Goal: Task Accomplishment & Management: Use online tool/utility

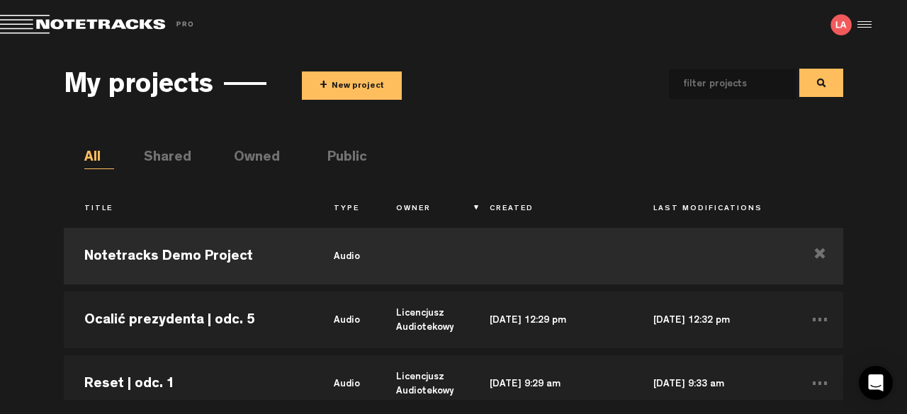
click at [343, 93] on button "+ New project" at bounding box center [352, 86] width 100 height 28
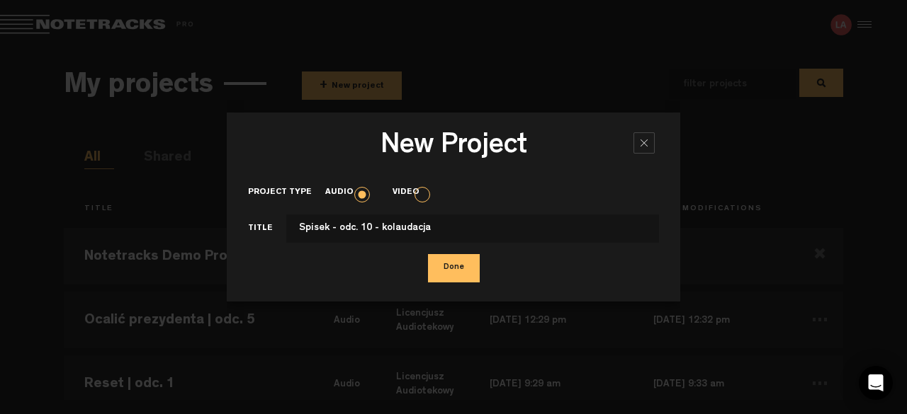
type input "Spisek - odc. 10 - kolaudacja"
click at [459, 269] on button "Done" at bounding box center [454, 268] width 52 height 28
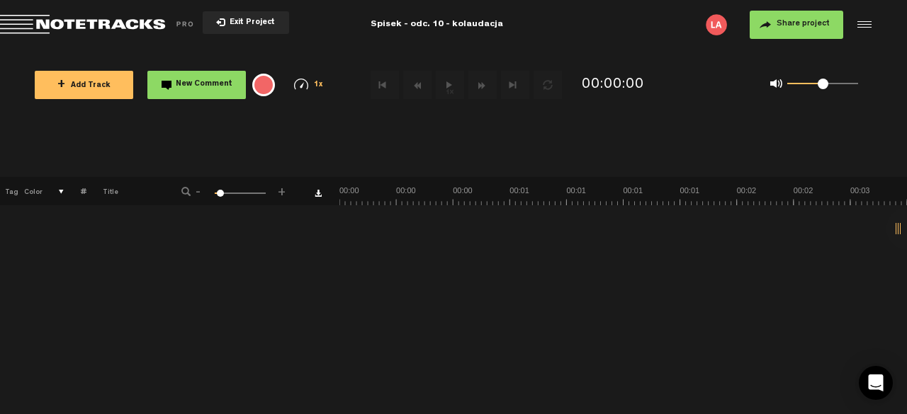
click at [91, 82] on span "+ Add Track" at bounding box center [83, 86] width 53 height 8
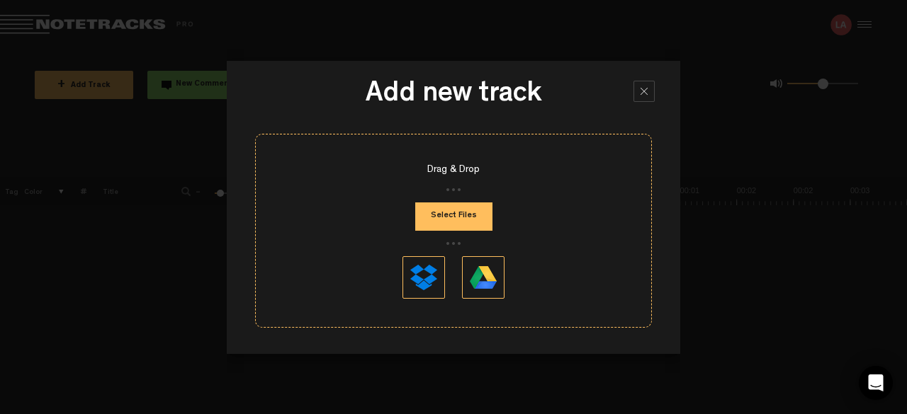
click at [470, 222] on button "Select Files" at bounding box center [453, 217] width 77 height 28
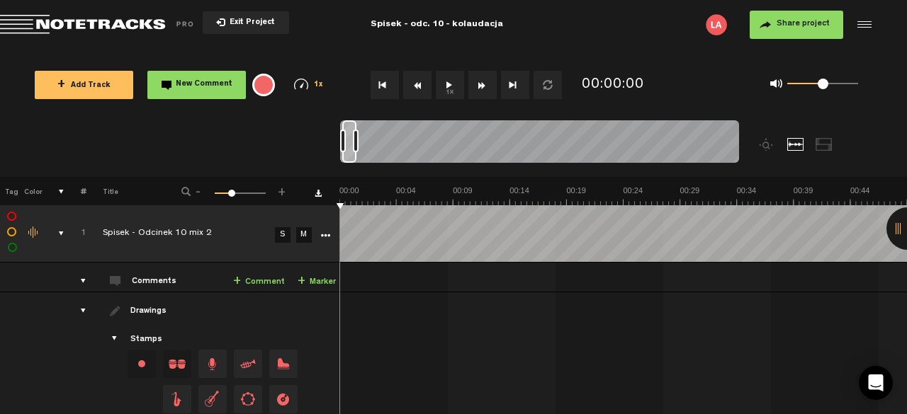
click at [792, 17] on button "Share project" at bounding box center [796, 25] width 94 height 28
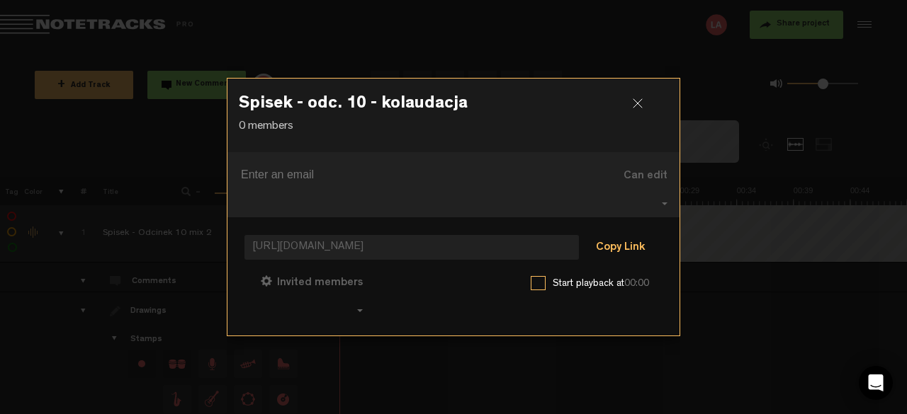
click at [622, 236] on button "Copy Link" at bounding box center [620, 248] width 77 height 28
